Goal: Find specific page/section: Find specific page/section

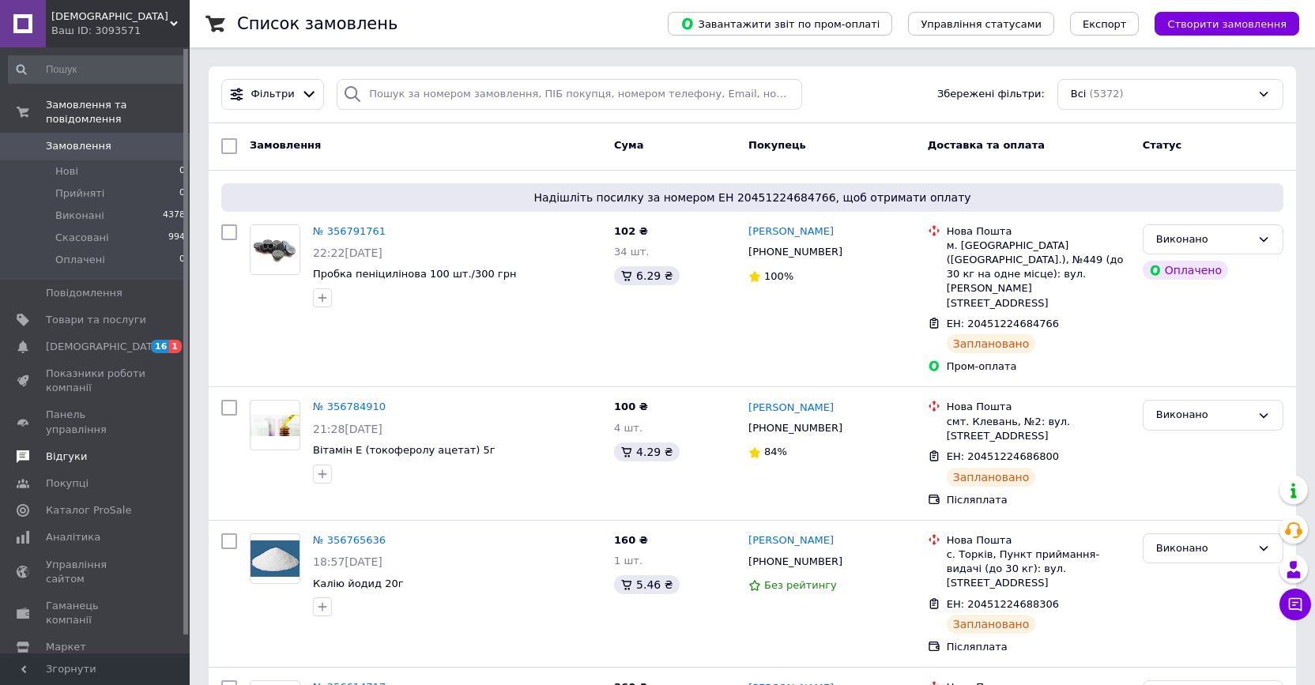
click at [58, 450] on span "Відгуки" at bounding box center [66, 457] width 41 height 14
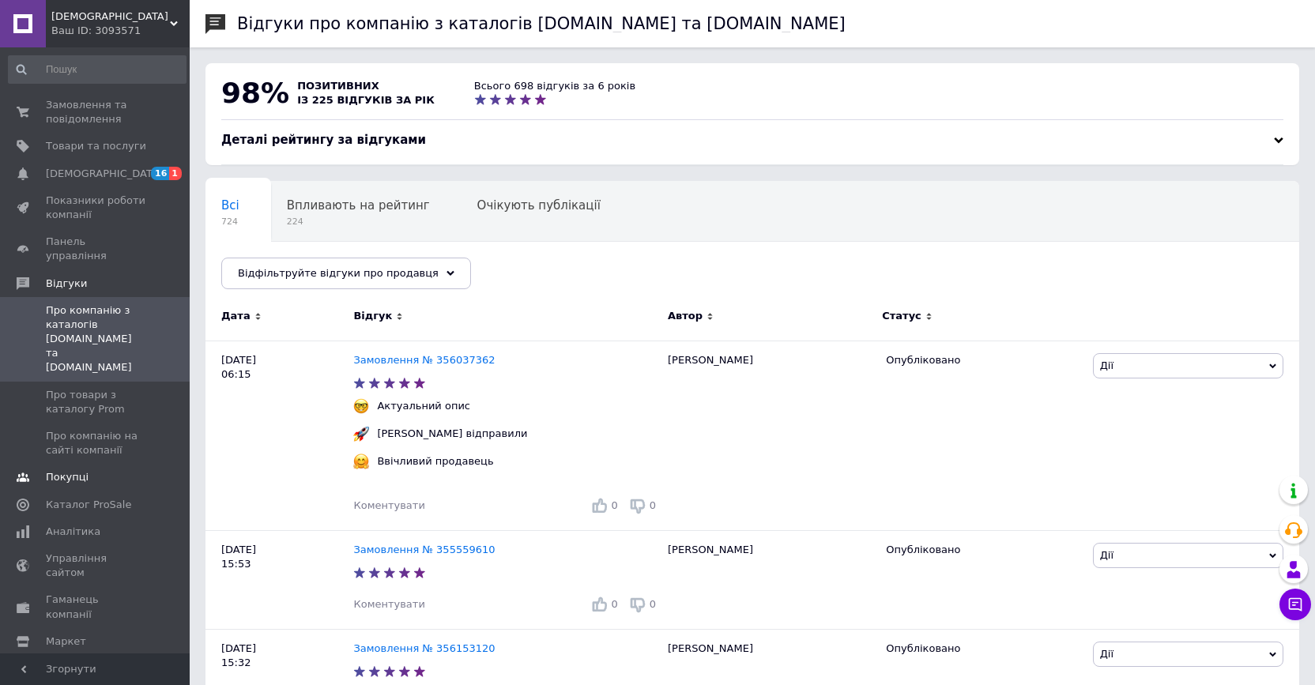
scroll to position [158, 0]
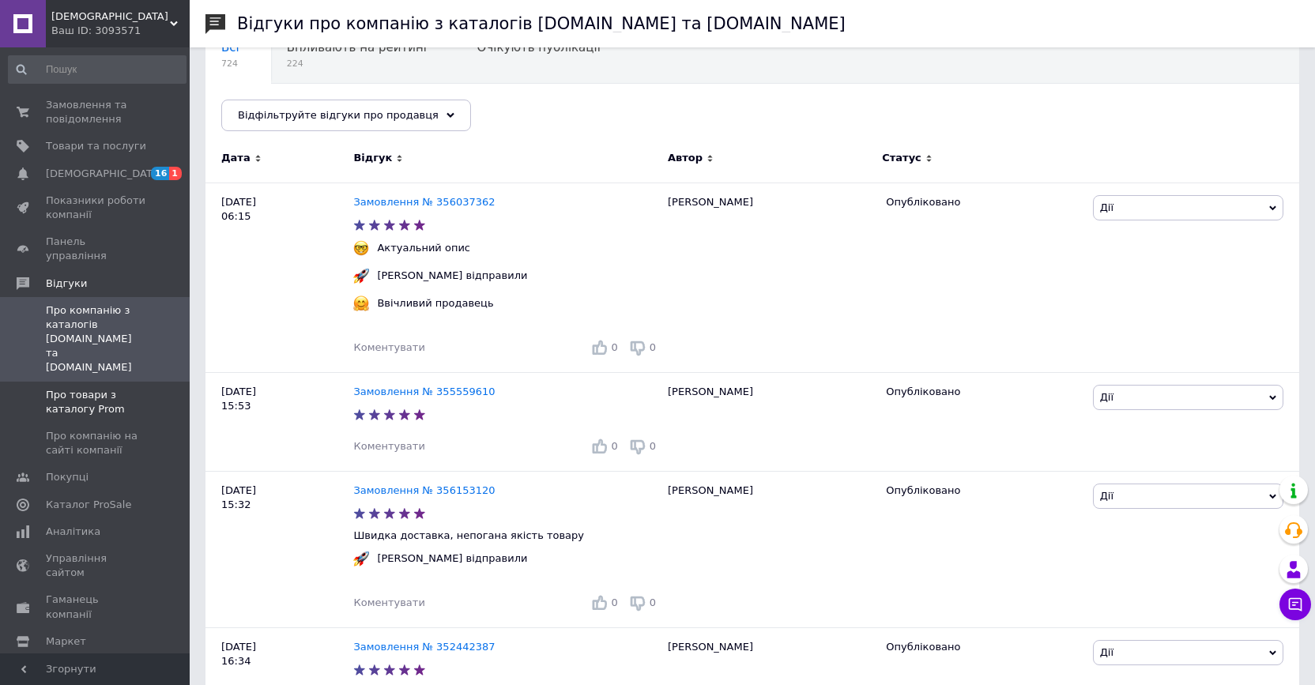
click at [77, 388] on span "Про товари з каталогу Prom" at bounding box center [96, 402] width 100 height 28
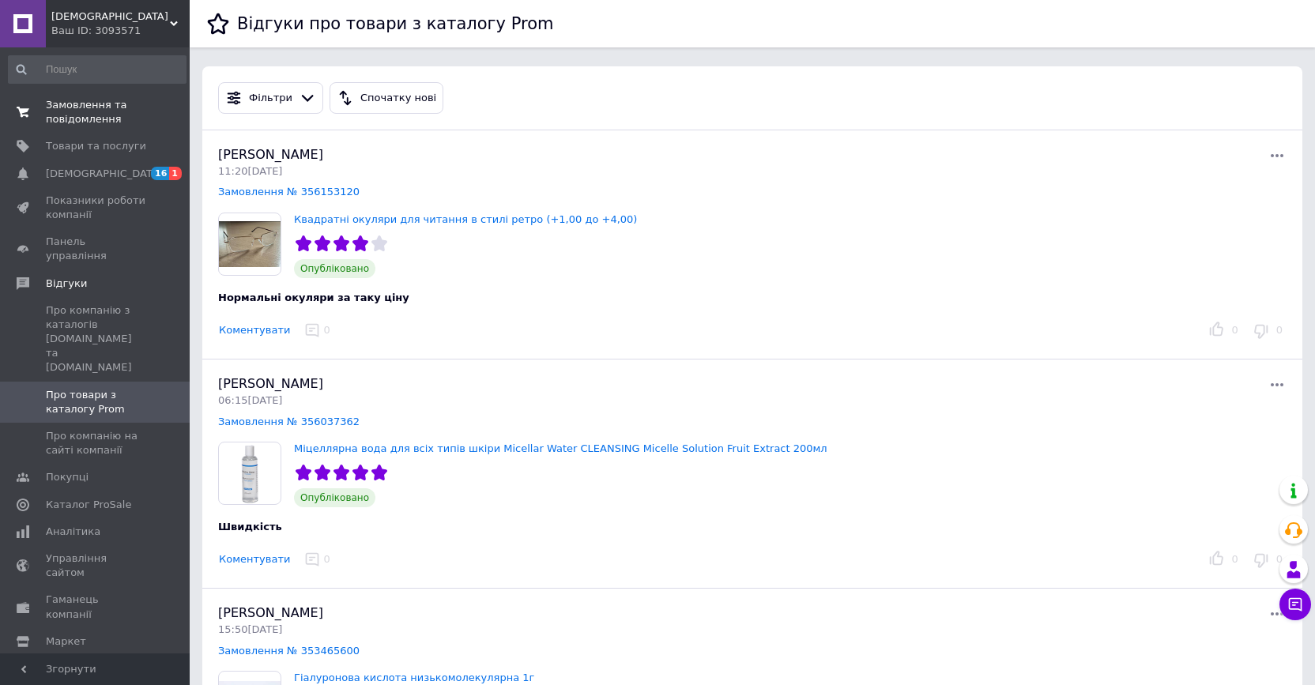
click at [58, 110] on span "Замовлення та повідомлення" at bounding box center [96, 112] width 100 height 28
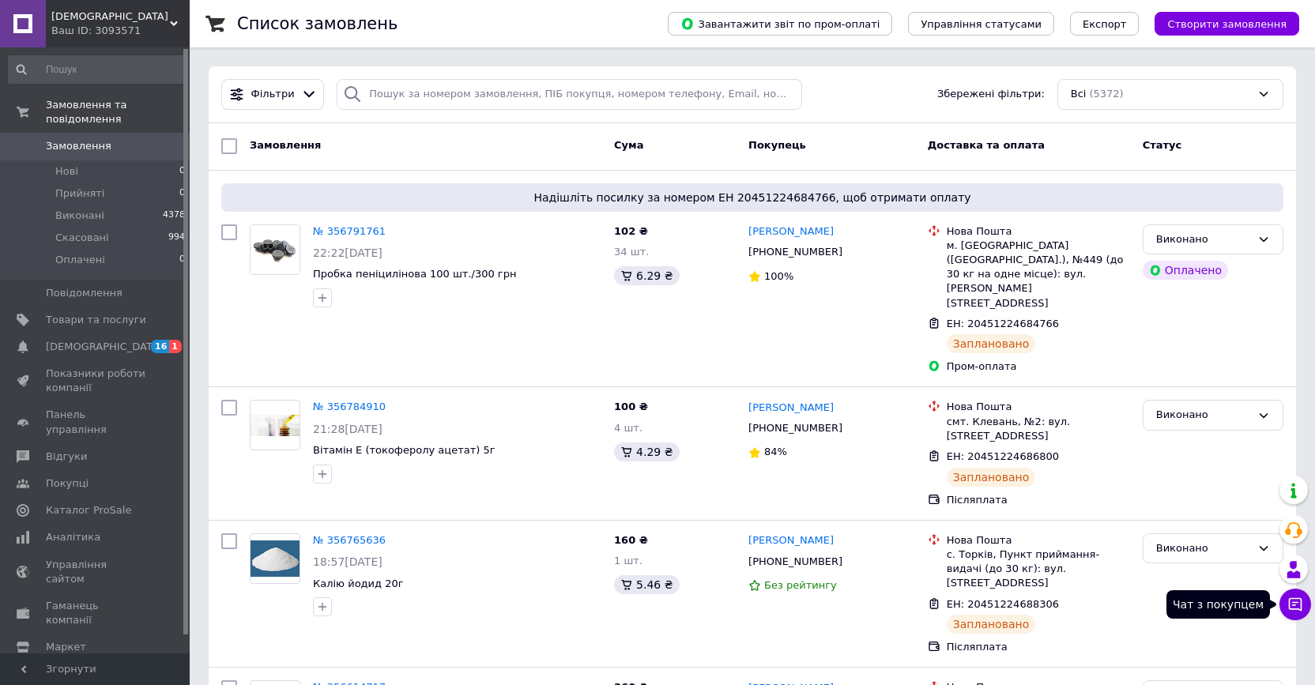
click at [1291, 603] on icon at bounding box center [1296, 605] width 16 height 16
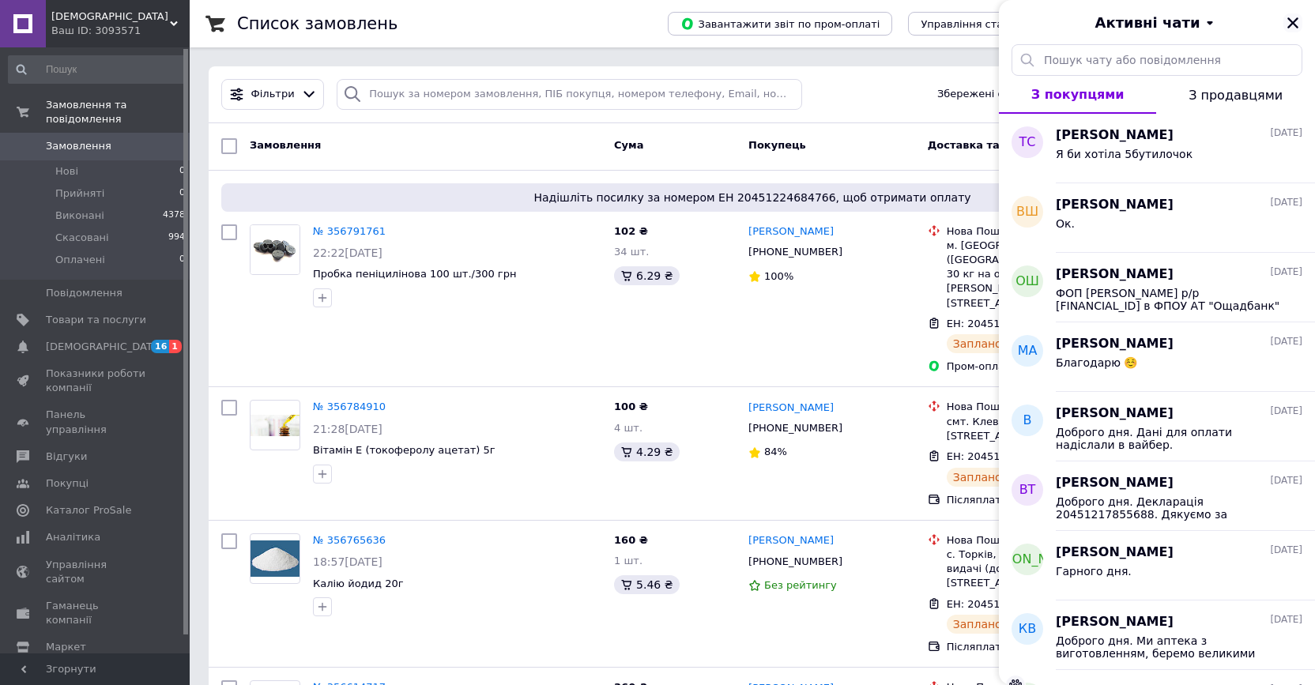
click at [1290, 31] on button "Закрити" at bounding box center [1293, 22] width 19 height 19
